Goal: Task Accomplishment & Management: Use online tool/utility

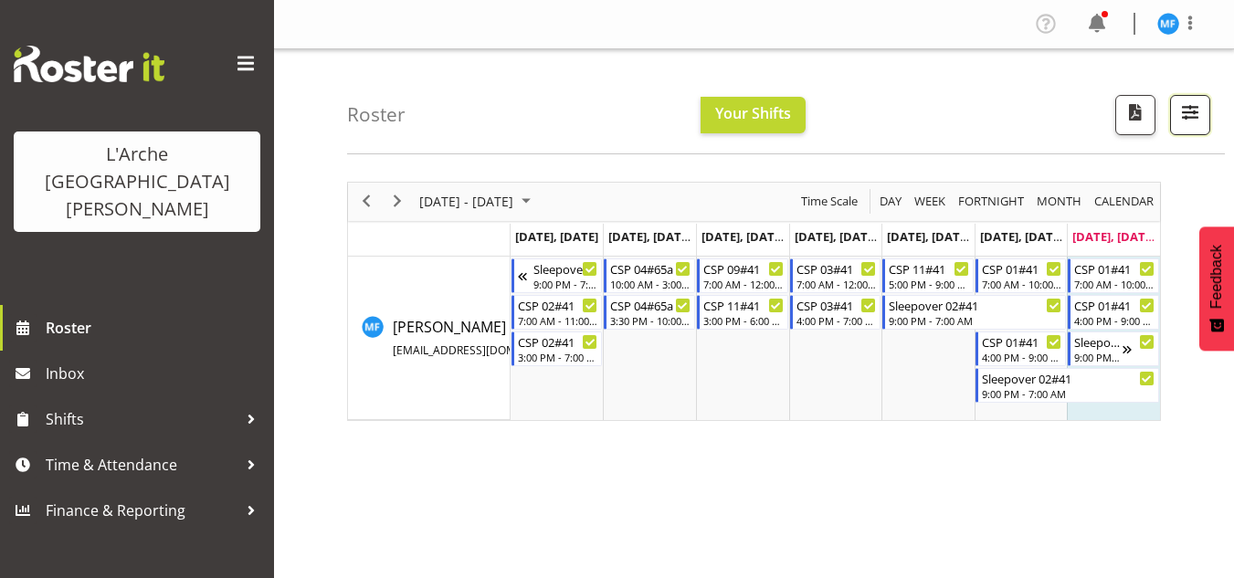
click at [1170, 107] on button "button" at bounding box center [1190, 115] width 40 height 40
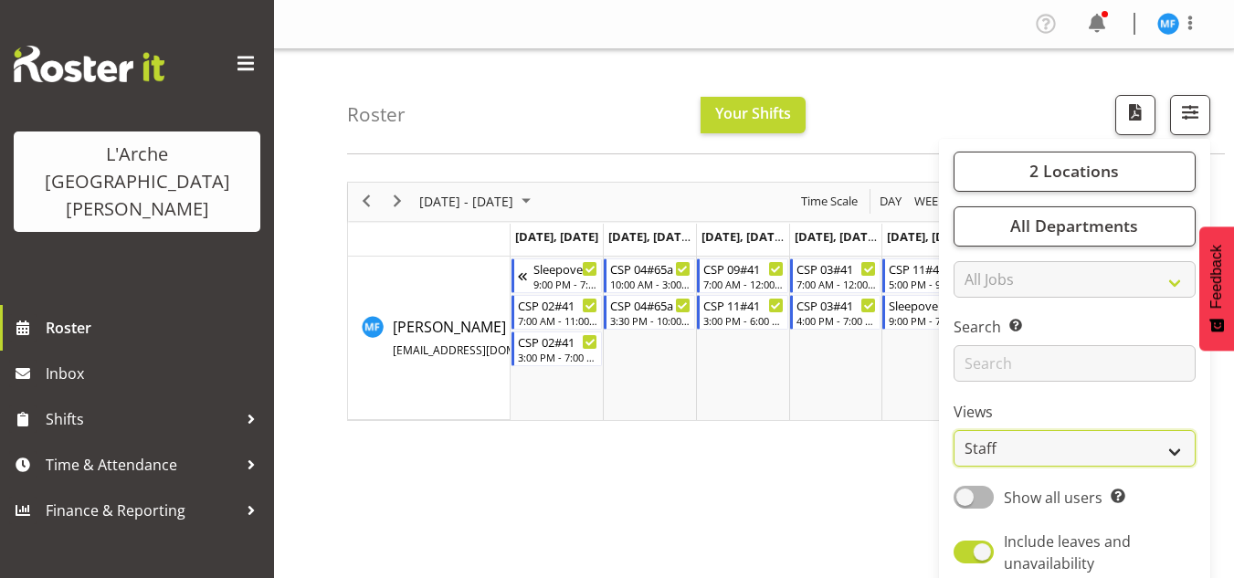
click at [1021, 446] on select "Staff Role Shift - Horizontal Shift - Vertical Staff - Location" at bounding box center [1074, 448] width 242 height 37
click at [954, 430] on select "Staff Role Shift - Horizontal Shift - Vertical Staff - Location" at bounding box center [1074, 448] width 242 height 37
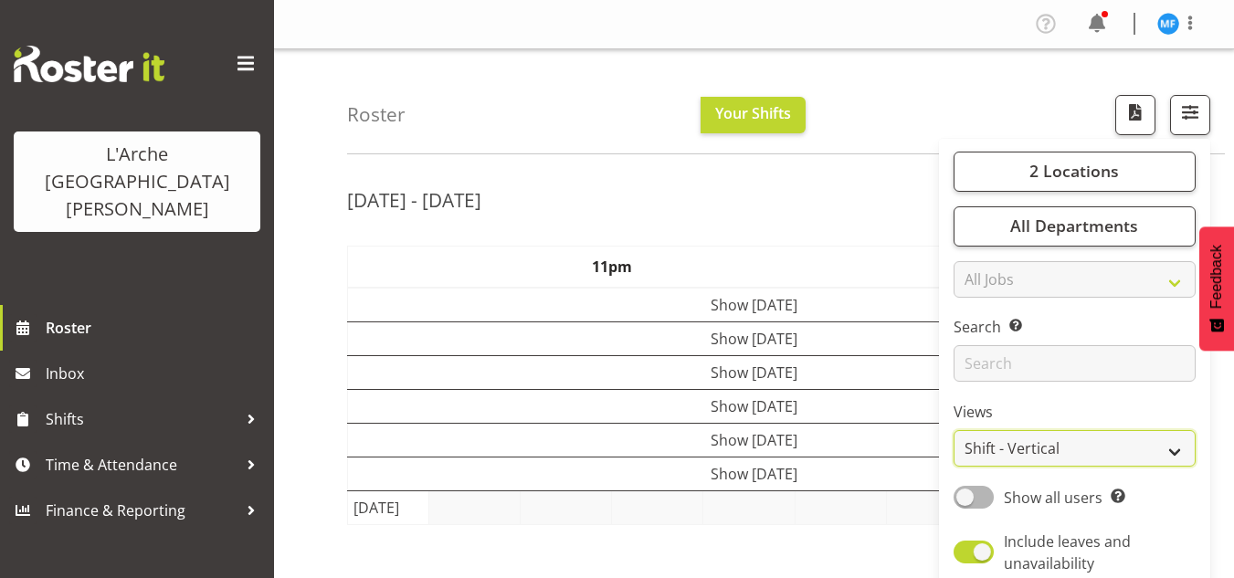
click at [1023, 450] on select "Staff Role Shift - Horizontal Shift - Vertical Staff - Location" at bounding box center [1074, 448] width 242 height 37
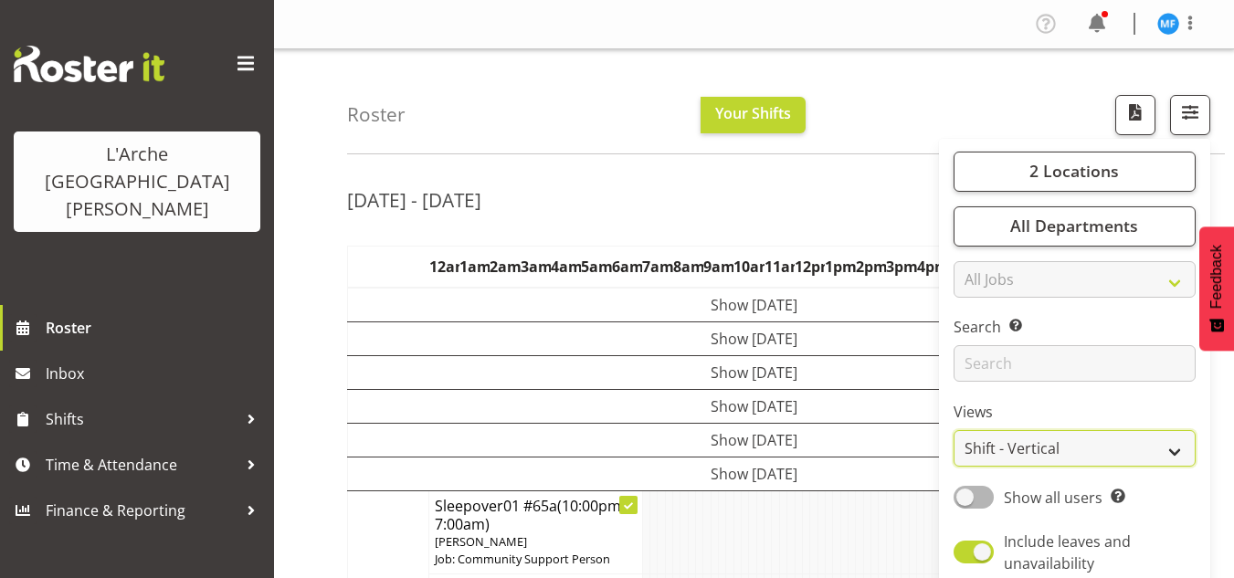
select select "shiftH"
click at [954, 430] on select "Staff Role Shift - Horizontal Shift - Vertical Staff - Location" at bounding box center [1074, 448] width 242 height 37
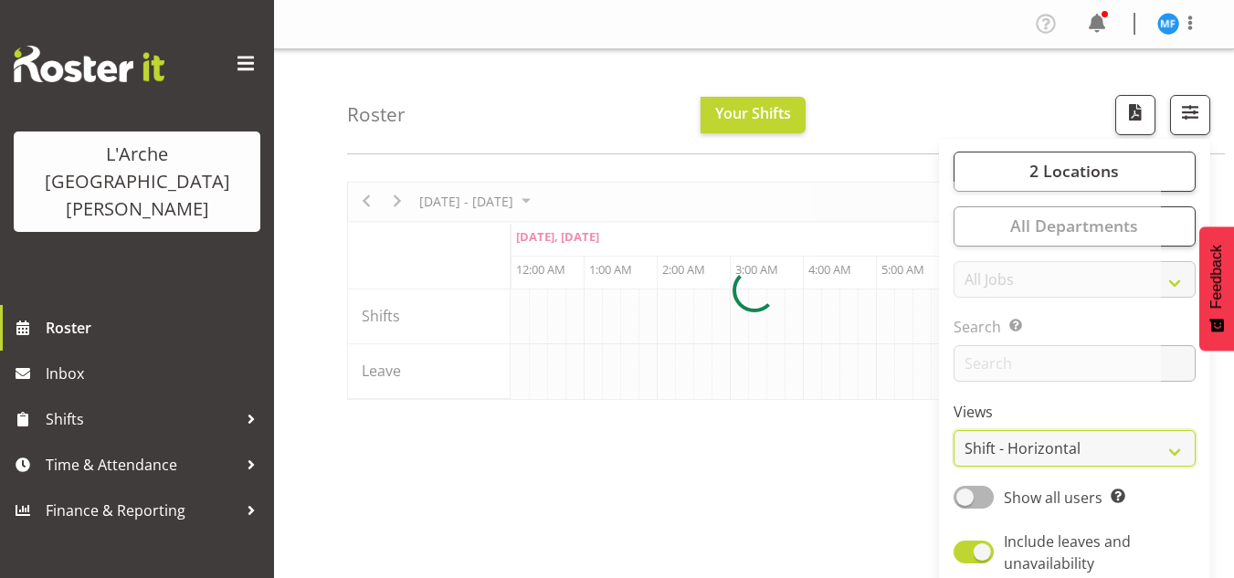
scroll to position [0, 10519]
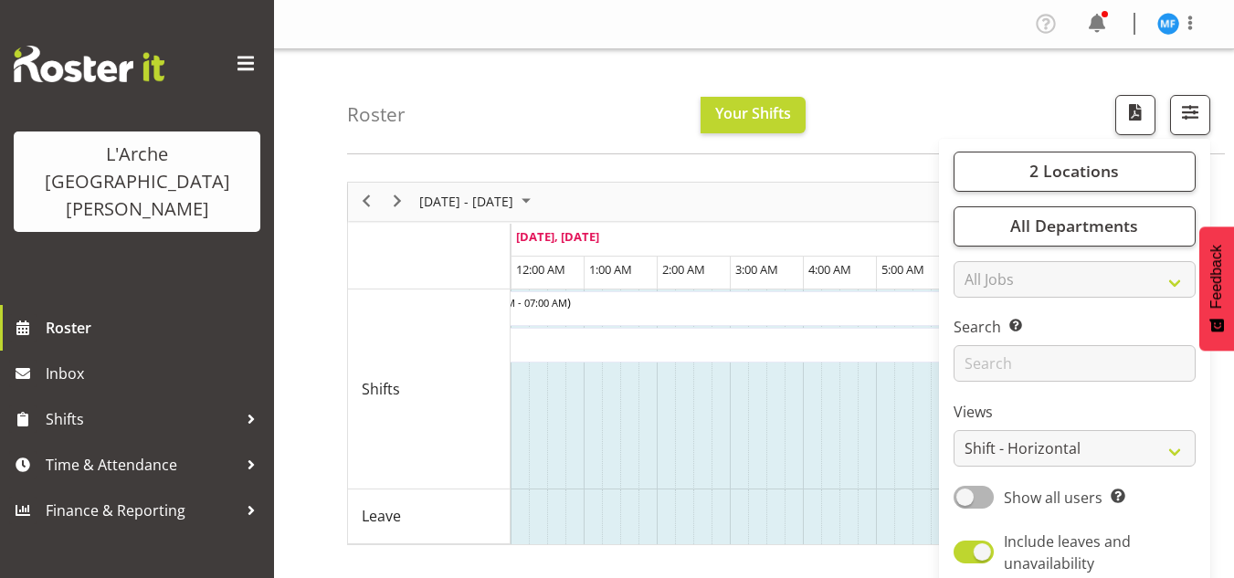
click at [549, 541] on td "Timeline Week of August 17, 2025" at bounding box center [556, 516] width 18 height 55
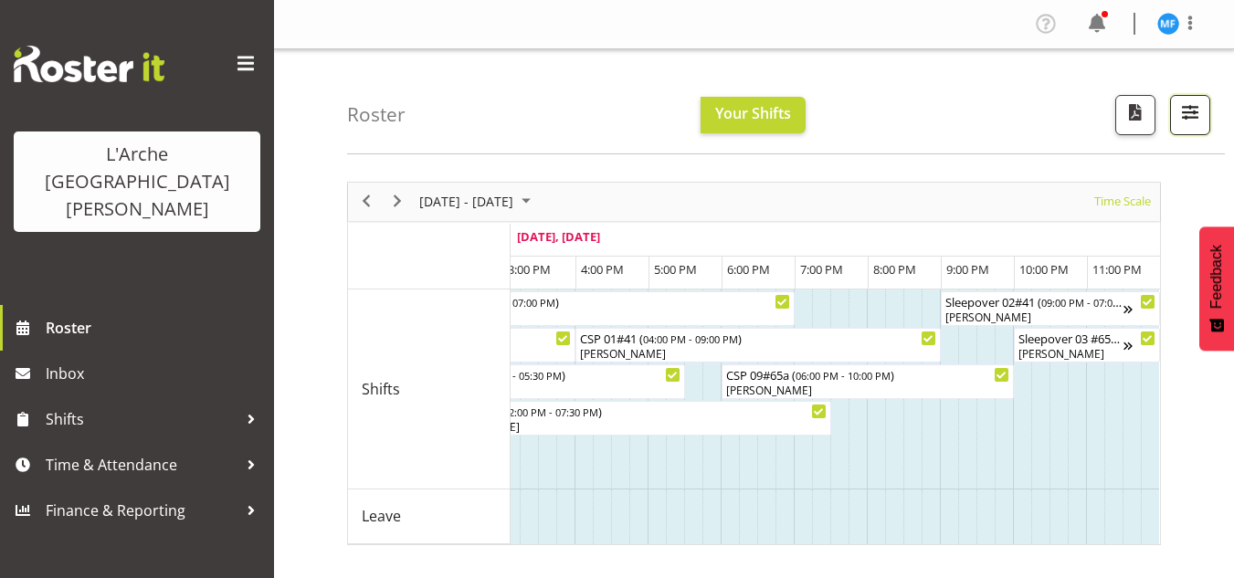
click at [1197, 100] on span "button" at bounding box center [1190, 112] width 24 height 24
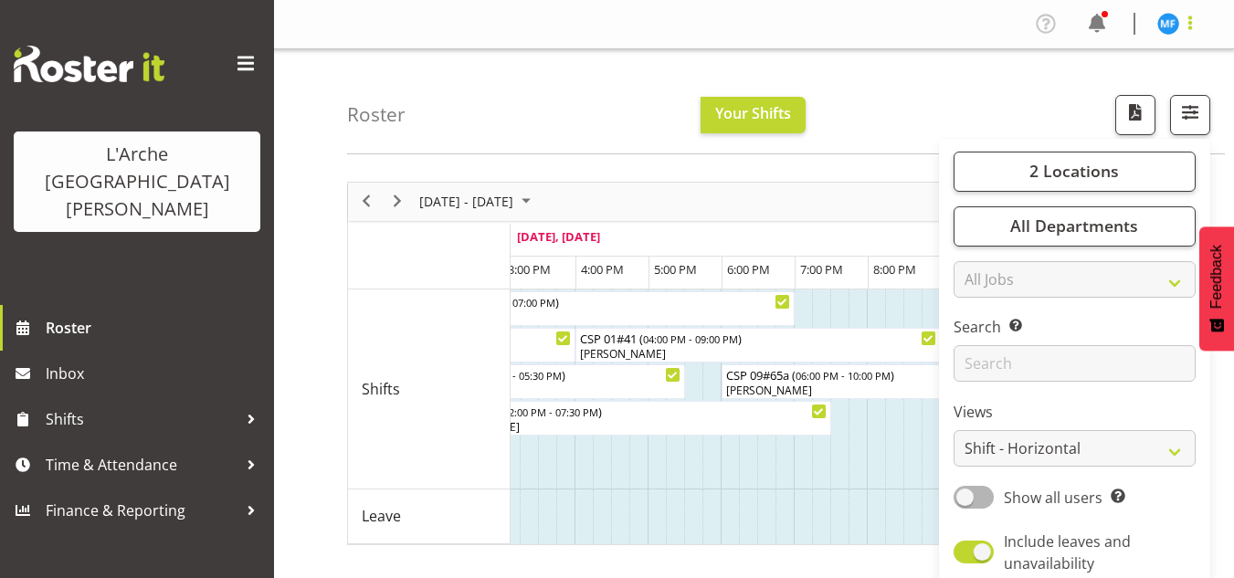
click at [1184, 28] on span at bounding box center [1190, 23] width 22 height 22
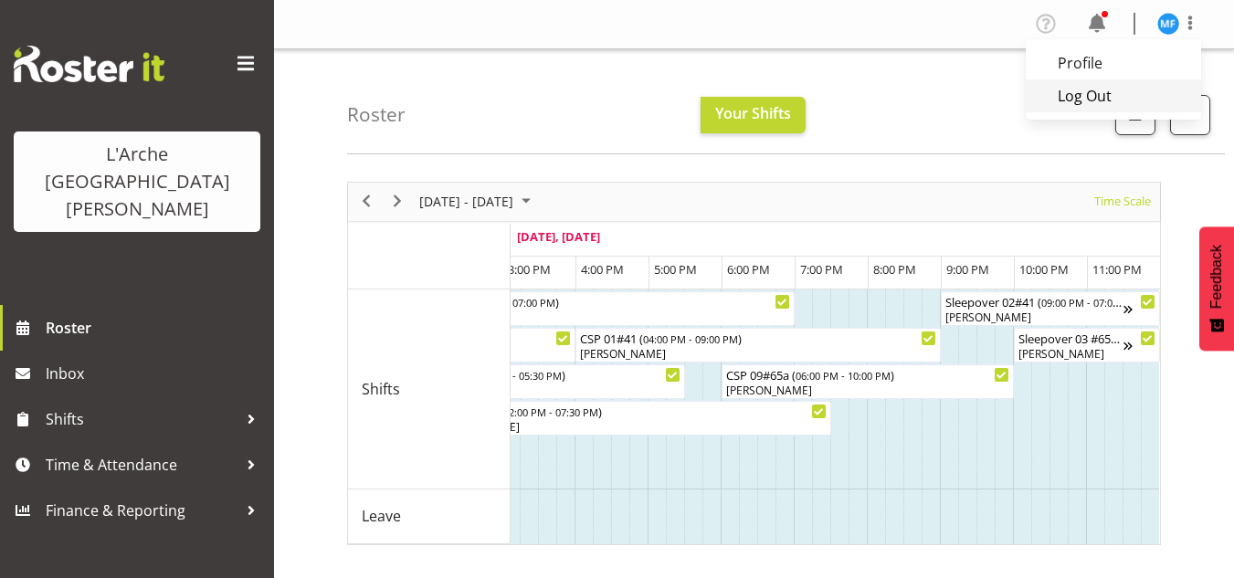
click at [1146, 94] on link "Log Out" at bounding box center [1112, 95] width 175 height 33
